Goal: Transaction & Acquisition: Book appointment/travel/reservation

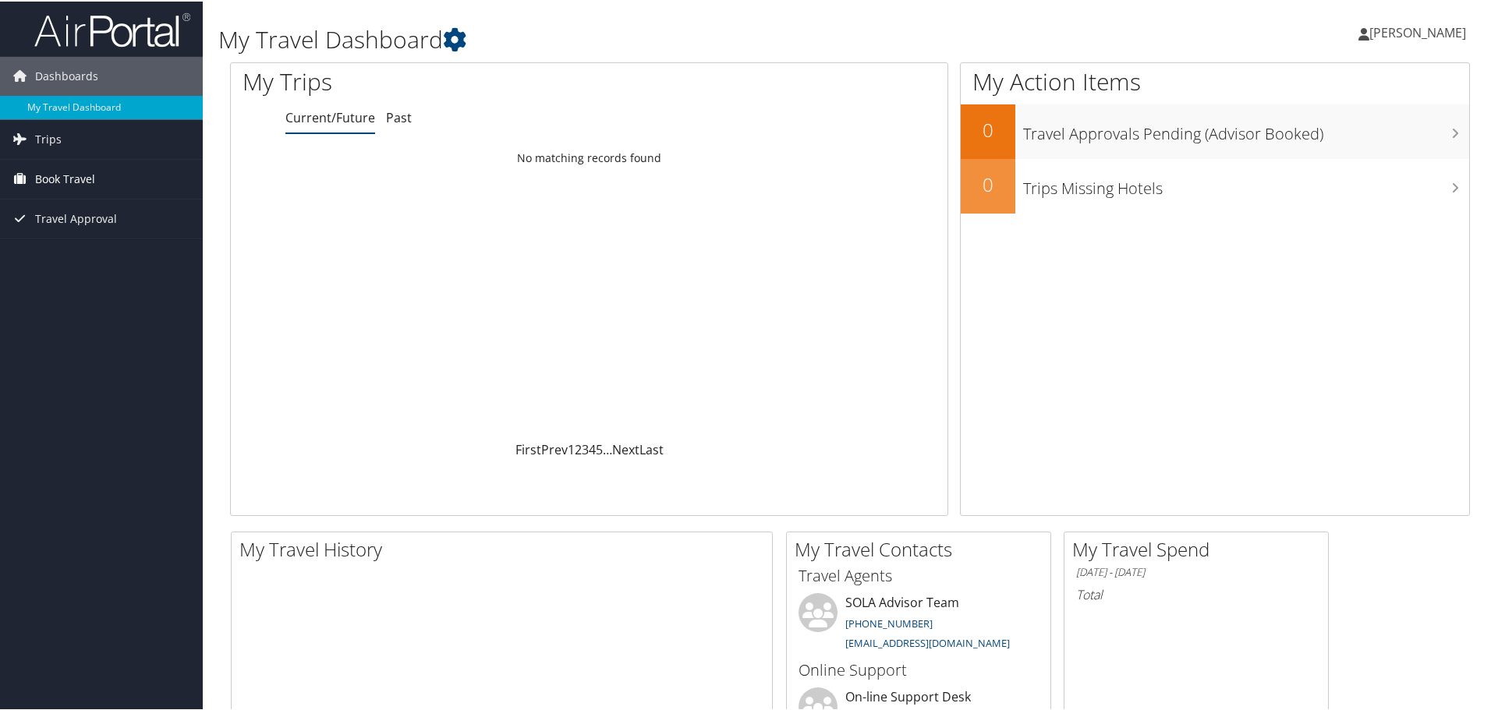
drag, startPoint x: 51, startPoint y: 179, endPoint x: 94, endPoint y: 192, distance: 45.4
click at [51, 179] on span "Book Travel" at bounding box center [65, 177] width 60 height 39
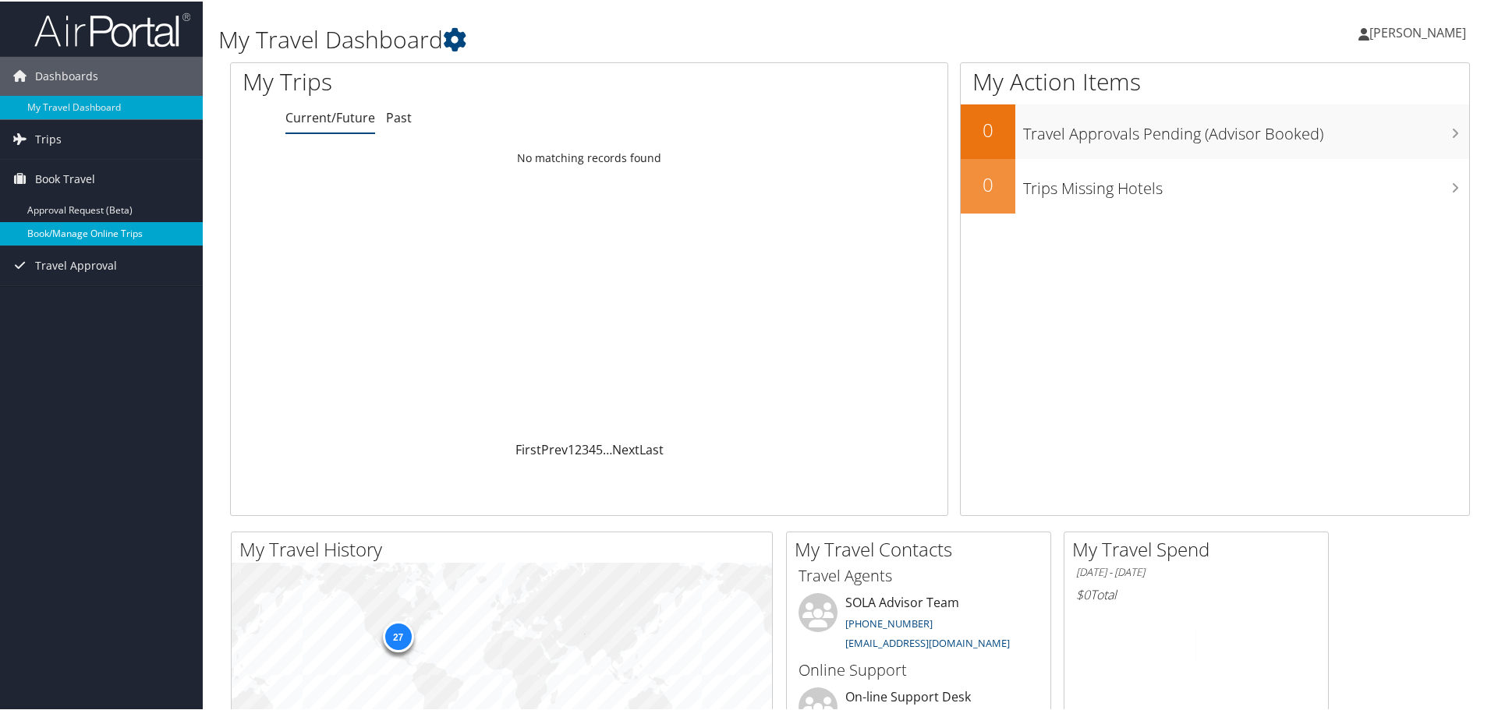
click at [65, 231] on link "Book/Manage Online Trips" at bounding box center [101, 232] width 203 height 23
